Goal: Information Seeking & Learning: Learn about a topic

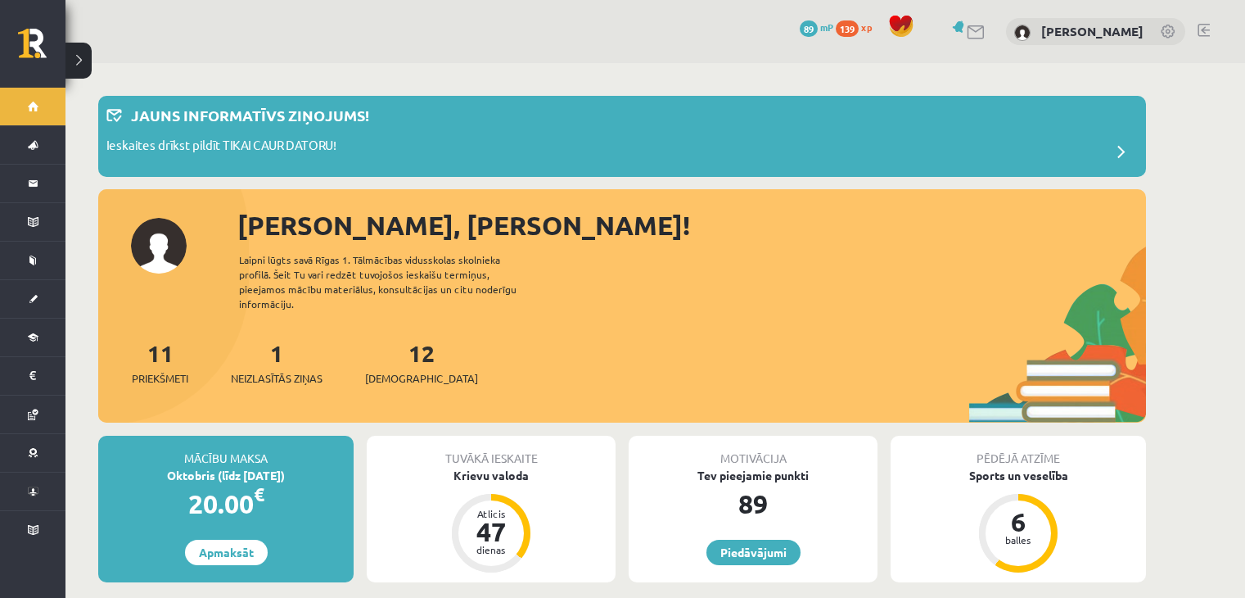
scroll to position [1360, 0]
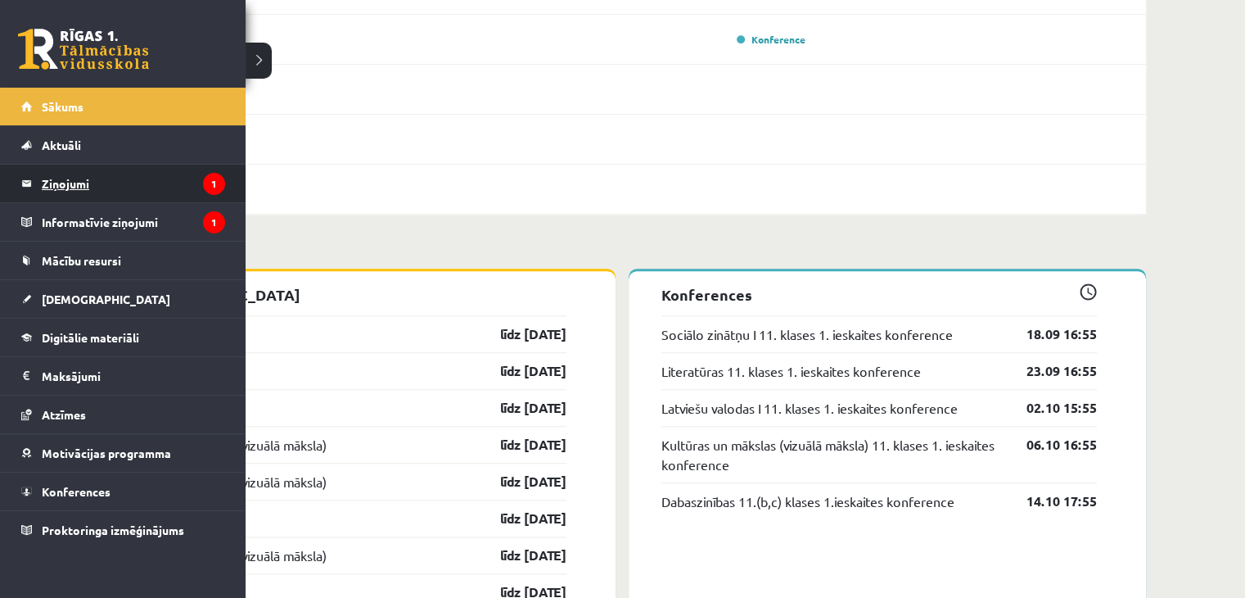
click at [94, 184] on legend "Ziņojumi 1" at bounding box center [133, 184] width 183 height 38
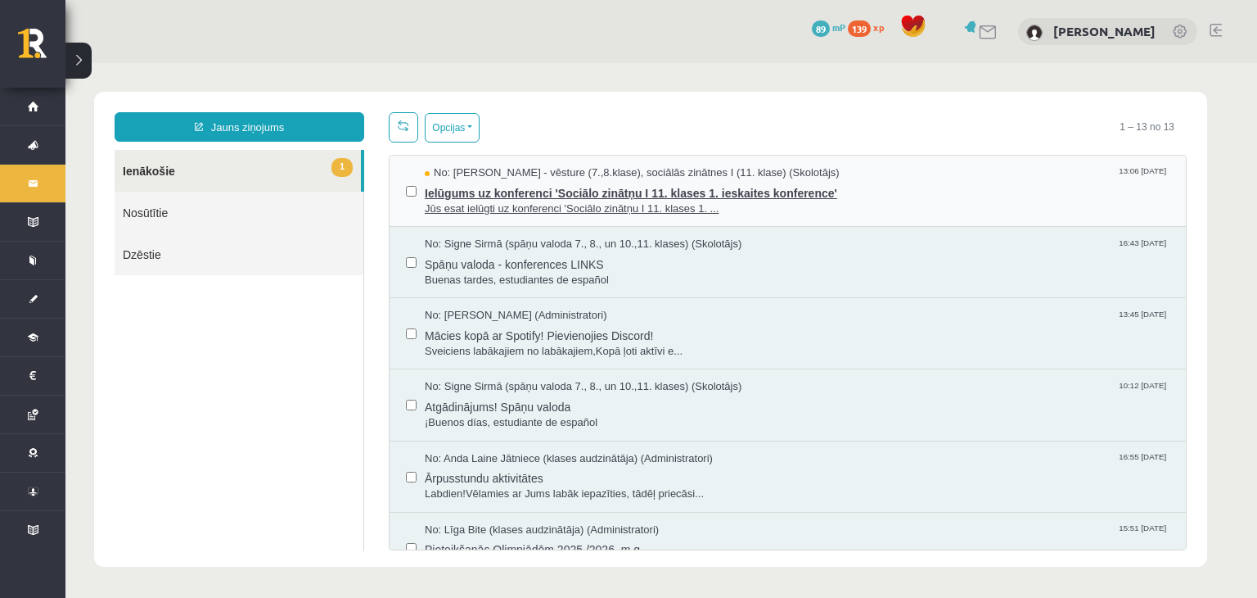
click at [539, 191] on span "Ielūgums uz konferenci 'Sociālo zinātņu I 11. klases 1. ieskaites konference'" at bounding box center [797, 191] width 745 height 20
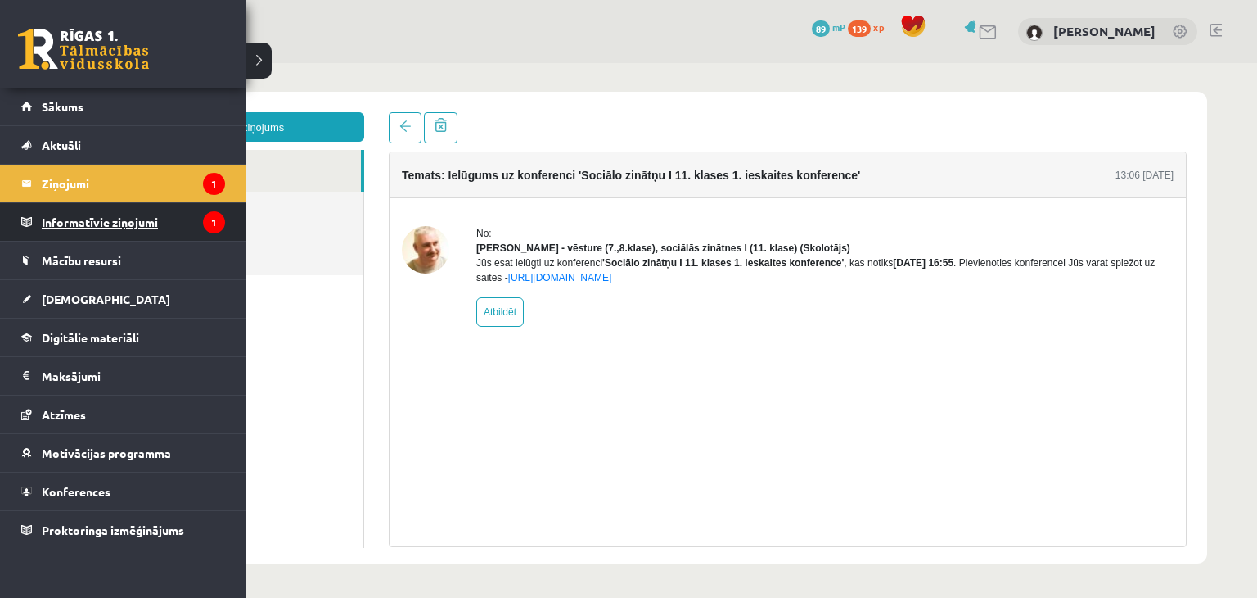
click at [101, 219] on legend "Informatīvie ziņojumi 1" at bounding box center [133, 222] width 183 height 38
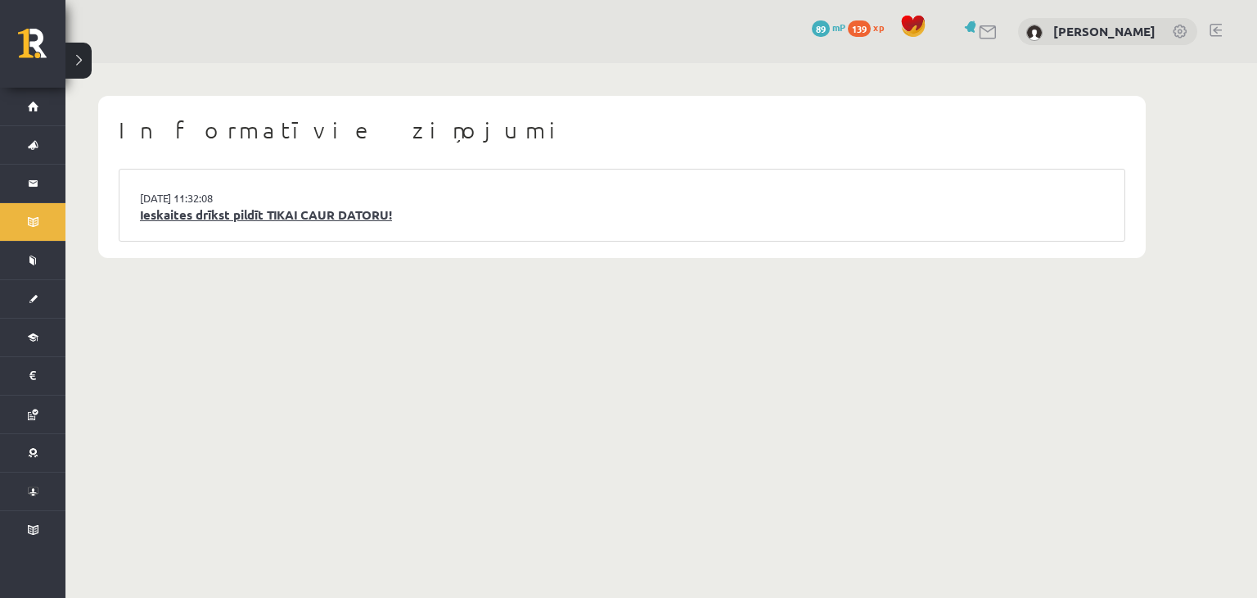
click at [254, 211] on link "Ieskaites drīkst pildīt TIKAI CAUR DATORU!" at bounding box center [622, 214] width 964 height 19
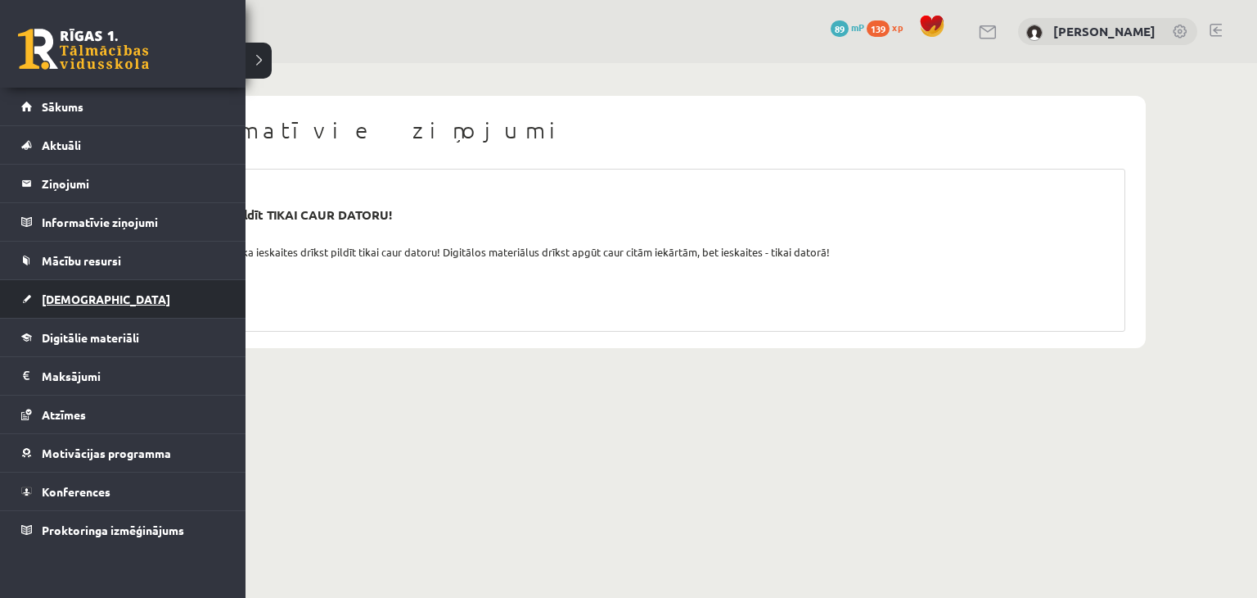
click at [79, 286] on link "[DEMOGRAPHIC_DATA]" at bounding box center [123, 299] width 204 height 38
